Goal: Transaction & Acquisition: Book appointment/travel/reservation

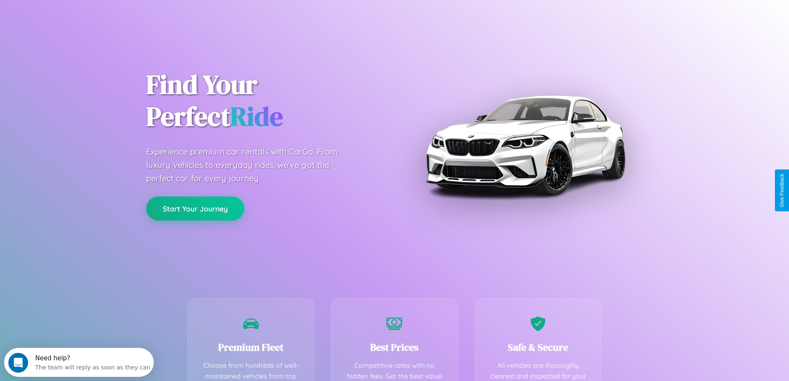
click at [195, 208] on button "Start Your Journey" at bounding box center [195, 208] width 98 height 24
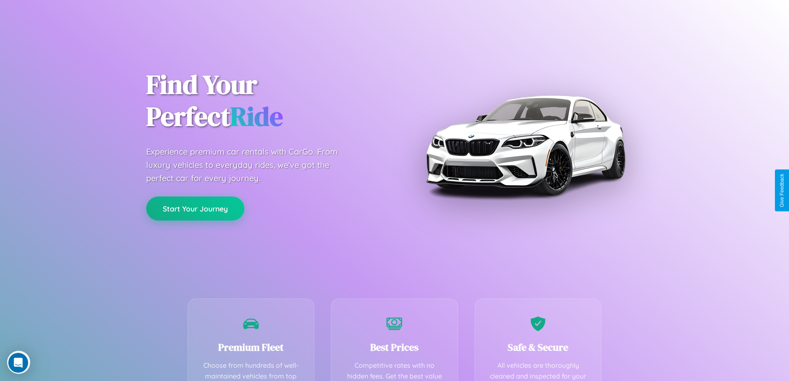
click at [195, 208] on button "Start Your Journey" at bounding box center [195, 208] width 98 height 24
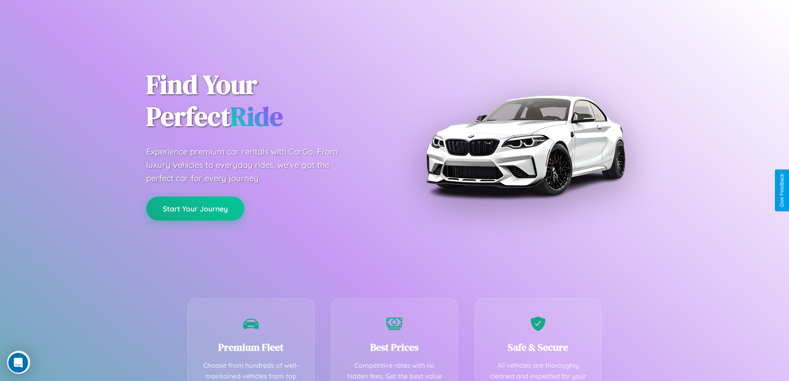
click at [195, 208] on button "Start Your Journey" at bounding box center [195, 208] width 98 height 24
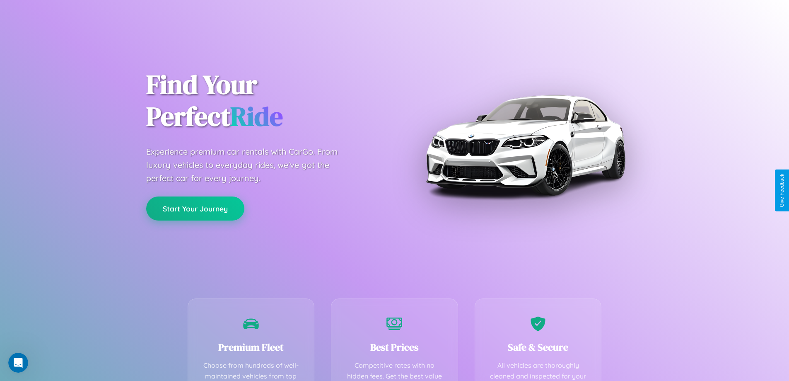
click at [195, 208] on button "Start Your Journey" at bounding box center [195, 208] width 98 height 24
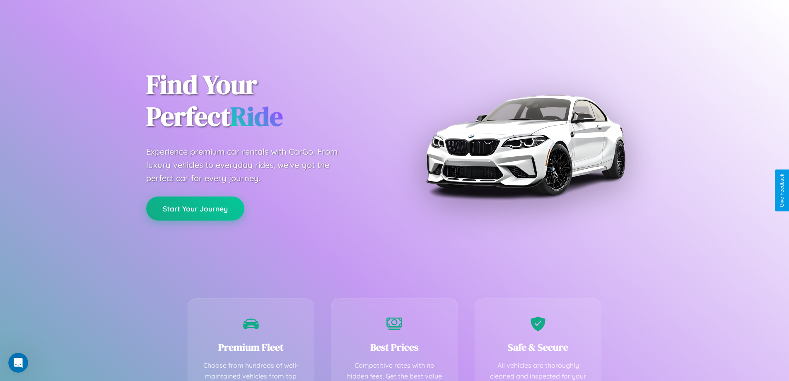
click at [195, 208] on button "Start Your Journey" at bounding box center [195, 208] width 98 height 24
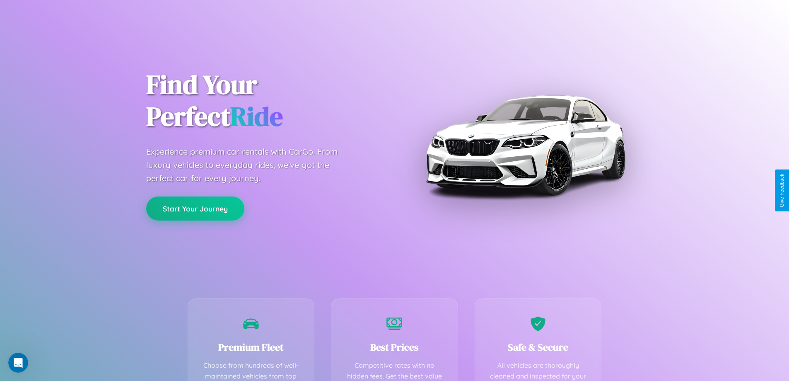
click at [195, 208] on button "Start Your Journey" at bounding box center [195, 208] width 98 height 24
